Goal: Task Accomplishment & Management: Manage account settings

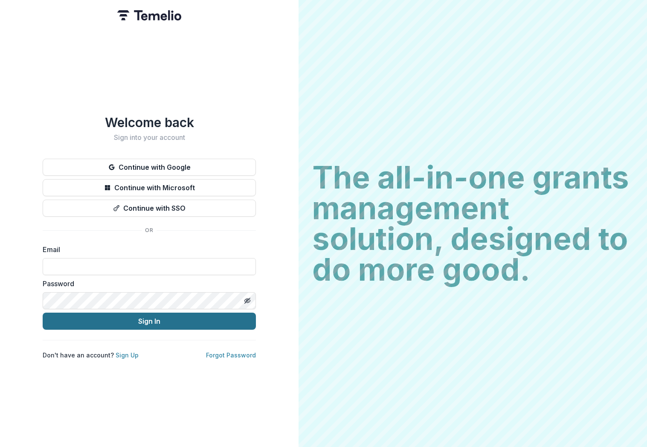
type input "**********"
click at [175, 316] on button "Sign In" at bounding box center [149, 321] width 213 height 17
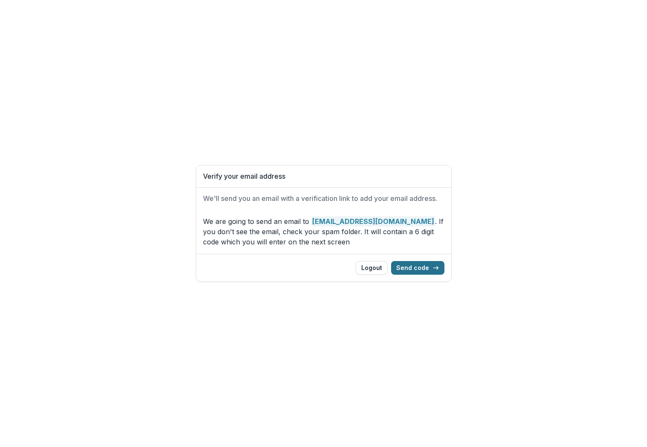
click at [424, 269] on button "Send code" at bounding box center [417, 268] width 53 height 14
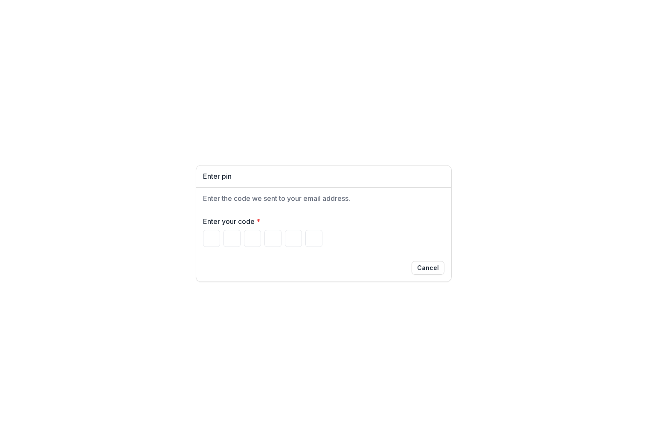
click at [586, 91] on div "Enter pin Enter the code we sent to your email address. Enter your code * Cancel" at bounding box center [323, 223] width 647 height 447
click at [214, 240] on input "Please enter your pin code" at bounding box center [211, 238] width 17 height 17
type input "*"
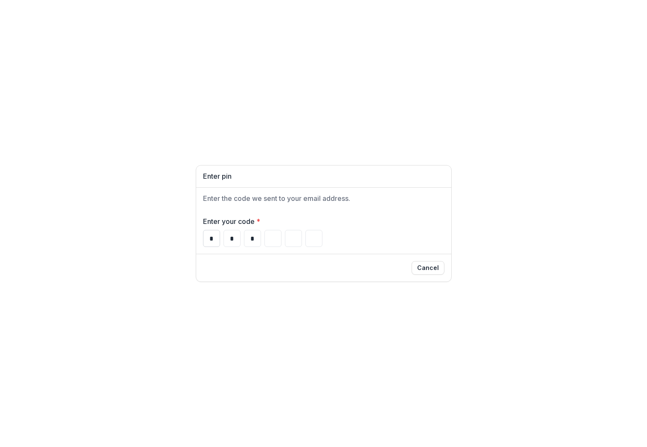
type input "*"
